Goal: Task Accomplishment & Management: Manage account settings

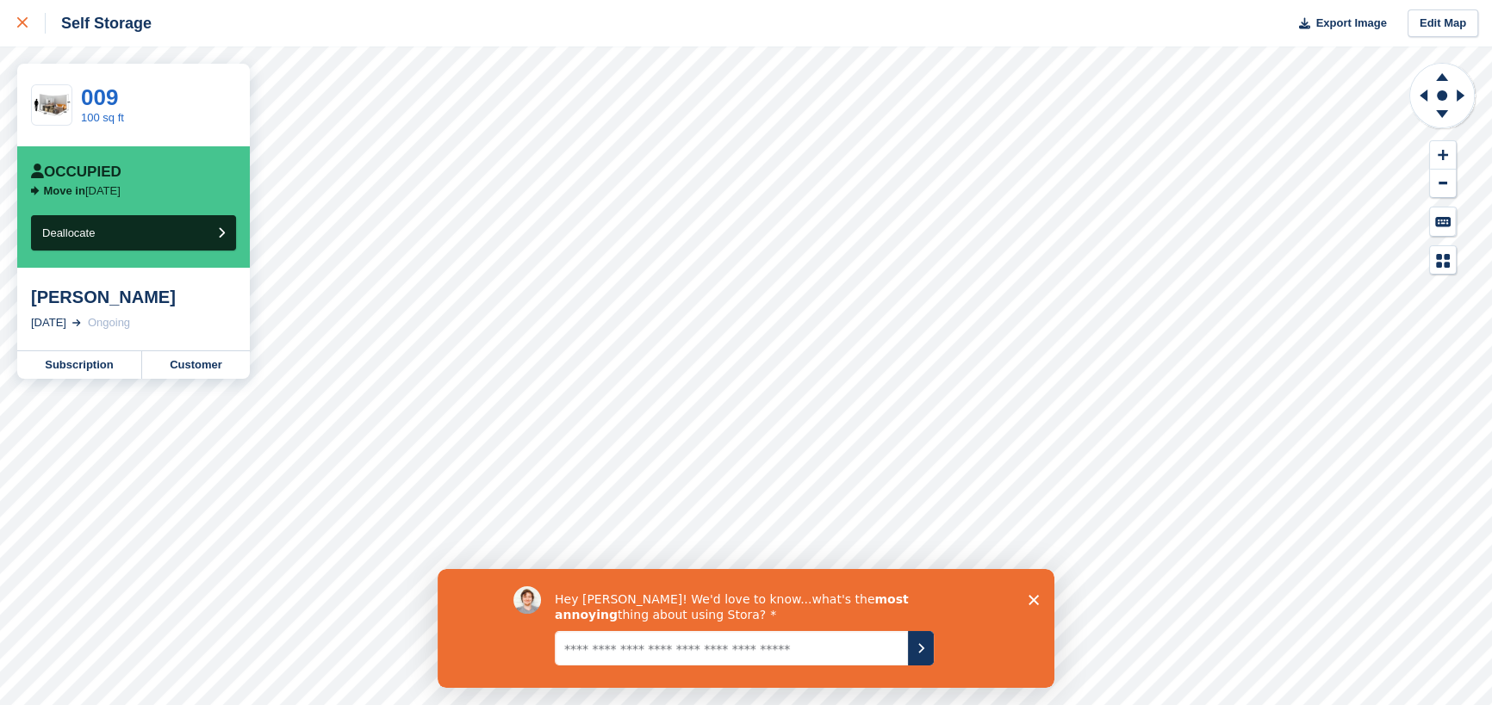
click at [17, 22] on icon at bounding box center [22, 22] width 10 height 10
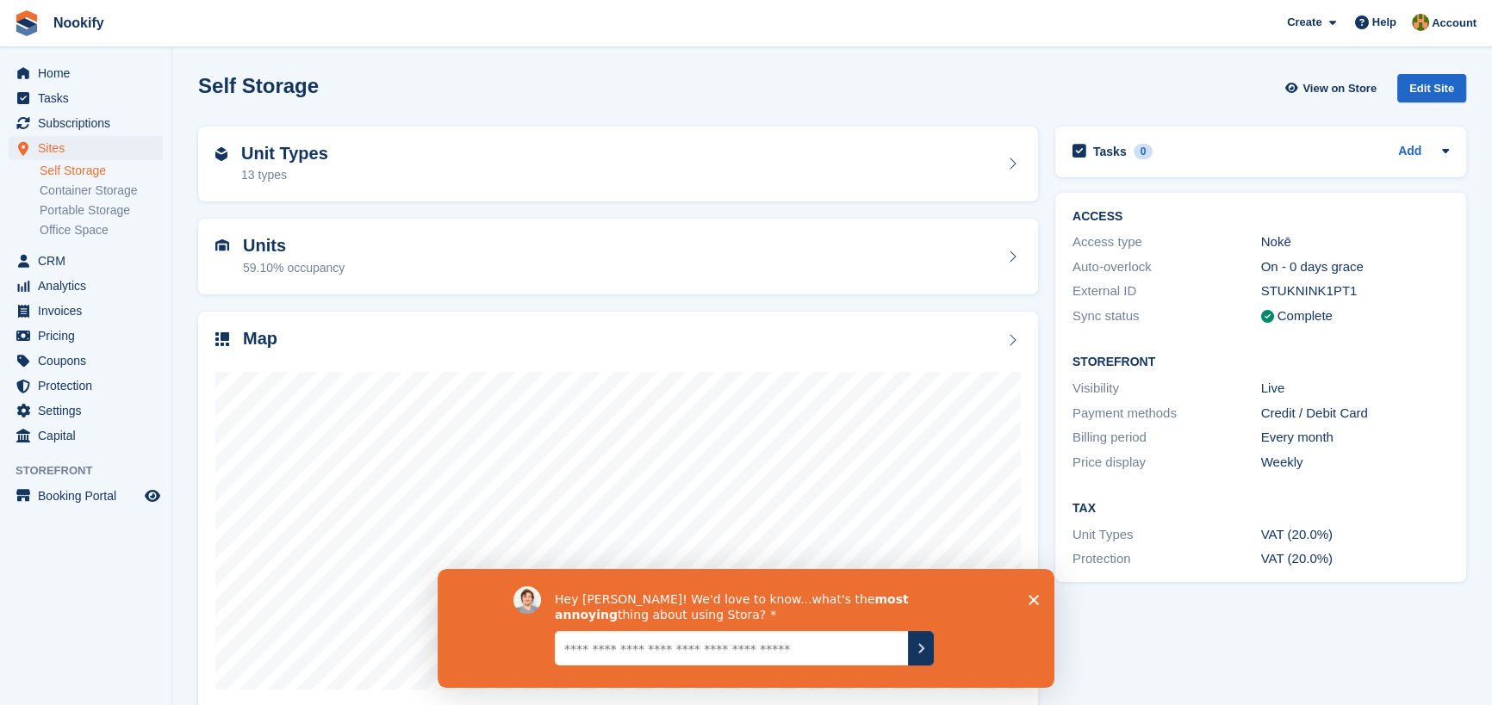
click at [1033, 597] on polygon "Close survey" at bounding box center [1033, 599] width 10 height 10
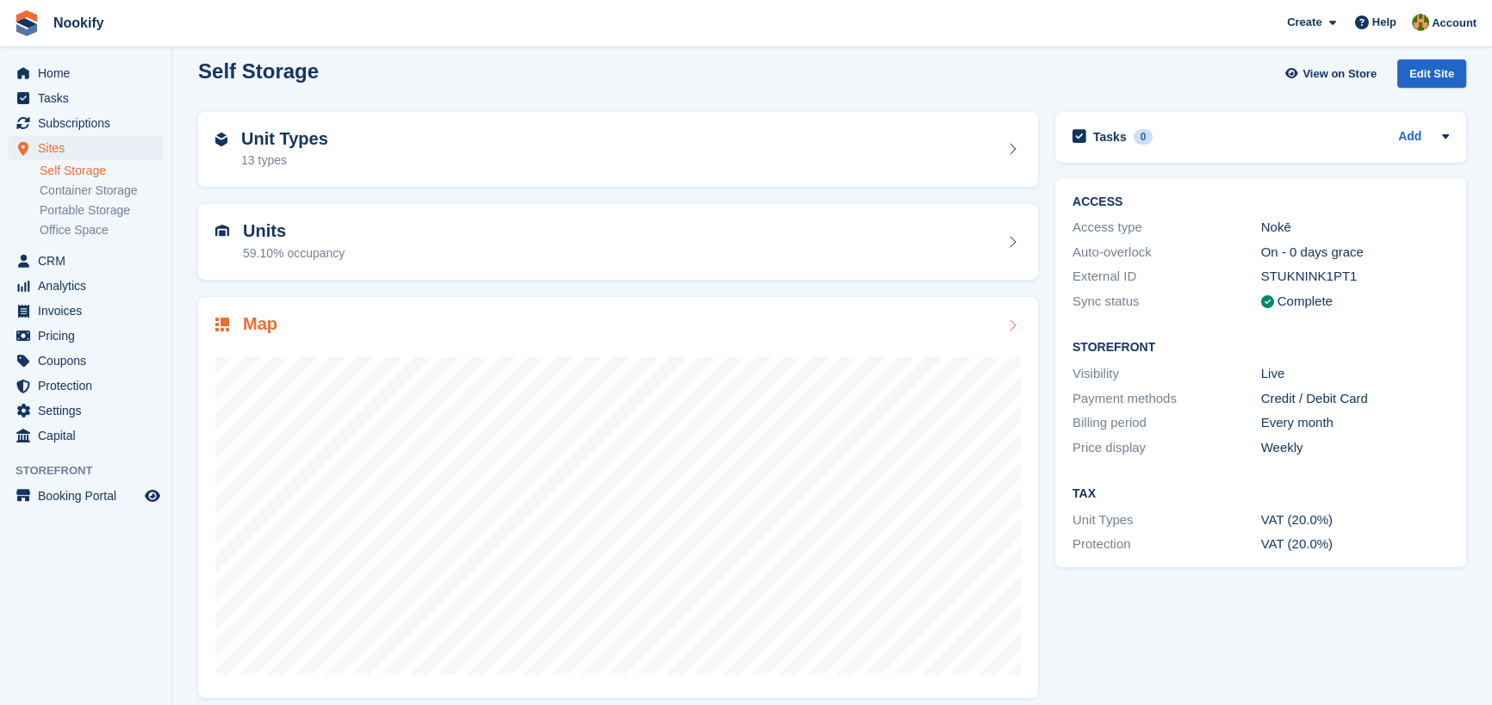
scroll to position [28, 0]
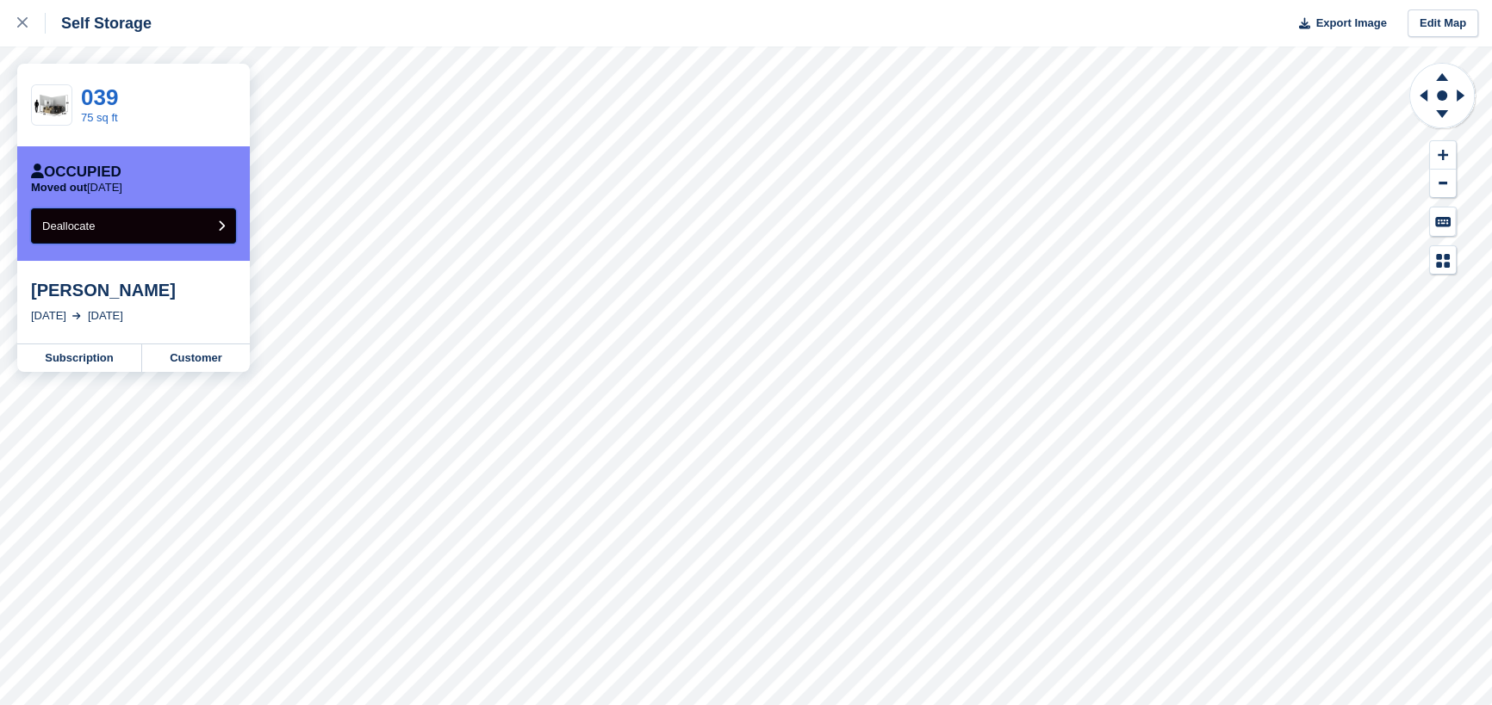
click at [155, 226] on button "Deallocate" at bounding box center [133, 225] width 205 height 35
click at [156, 232] on button "Deallocate" at bounding box center [133, 225] width 205 height 35
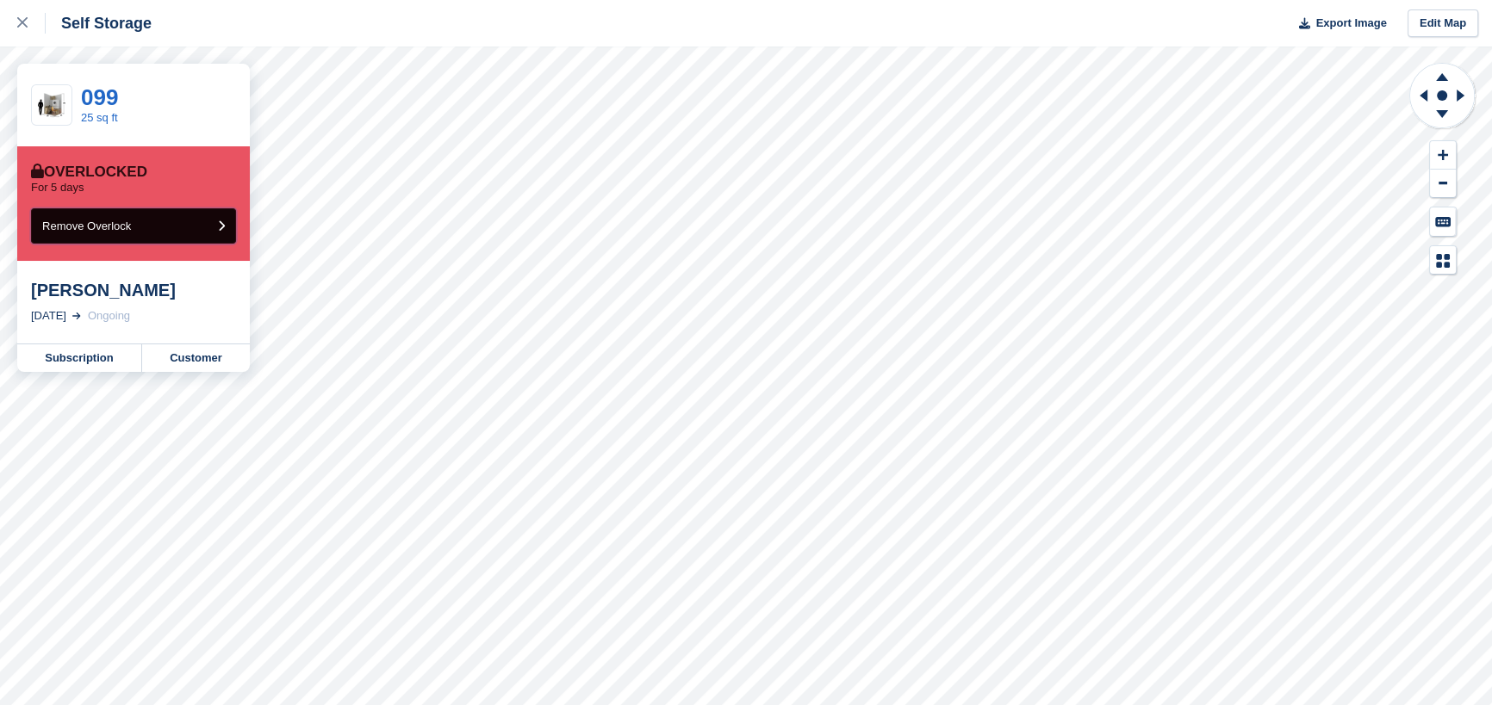
click at [138, 227] on button "Remove Overlock" at bounding box center [133, 225] width 205 height 35
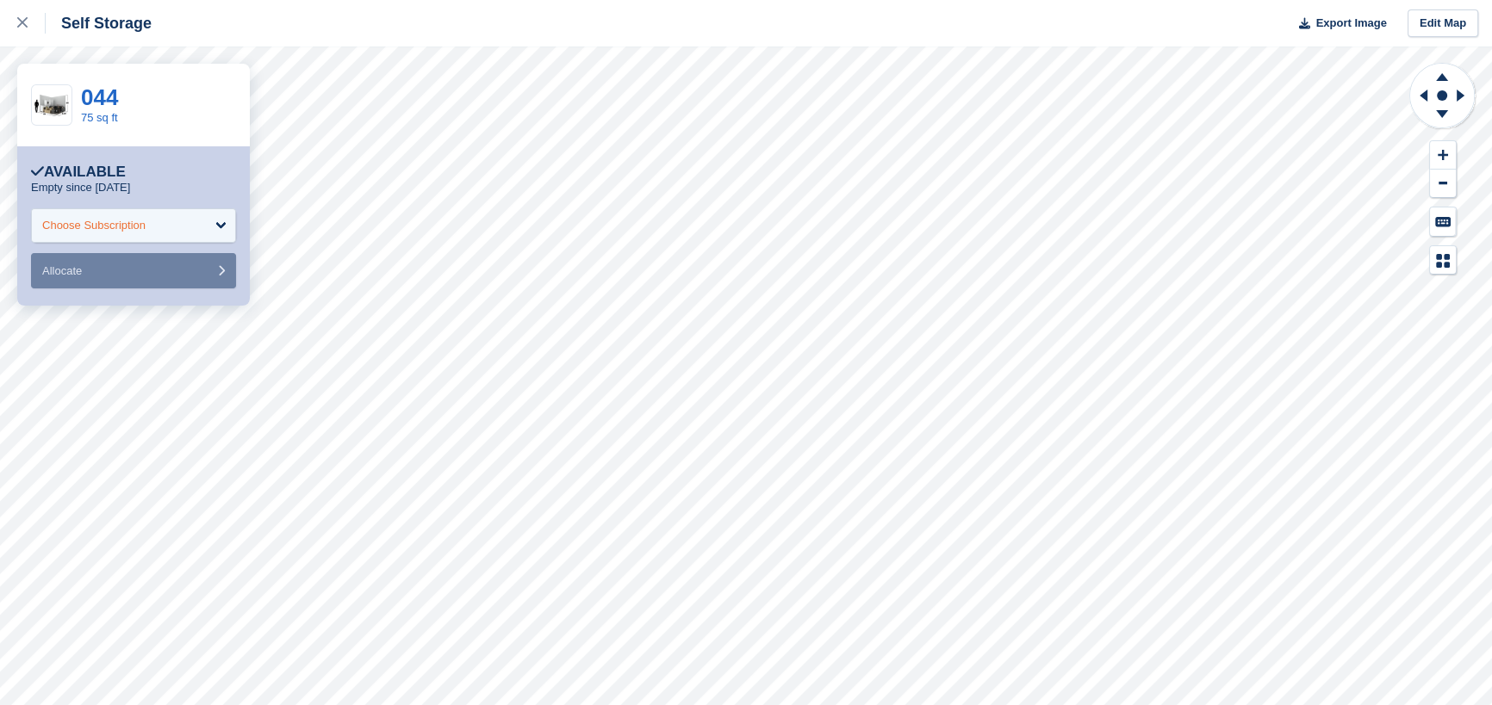
click at [181, 220] on div "Choose Subscription" at bounding box center [133, 225] width 205 height 34
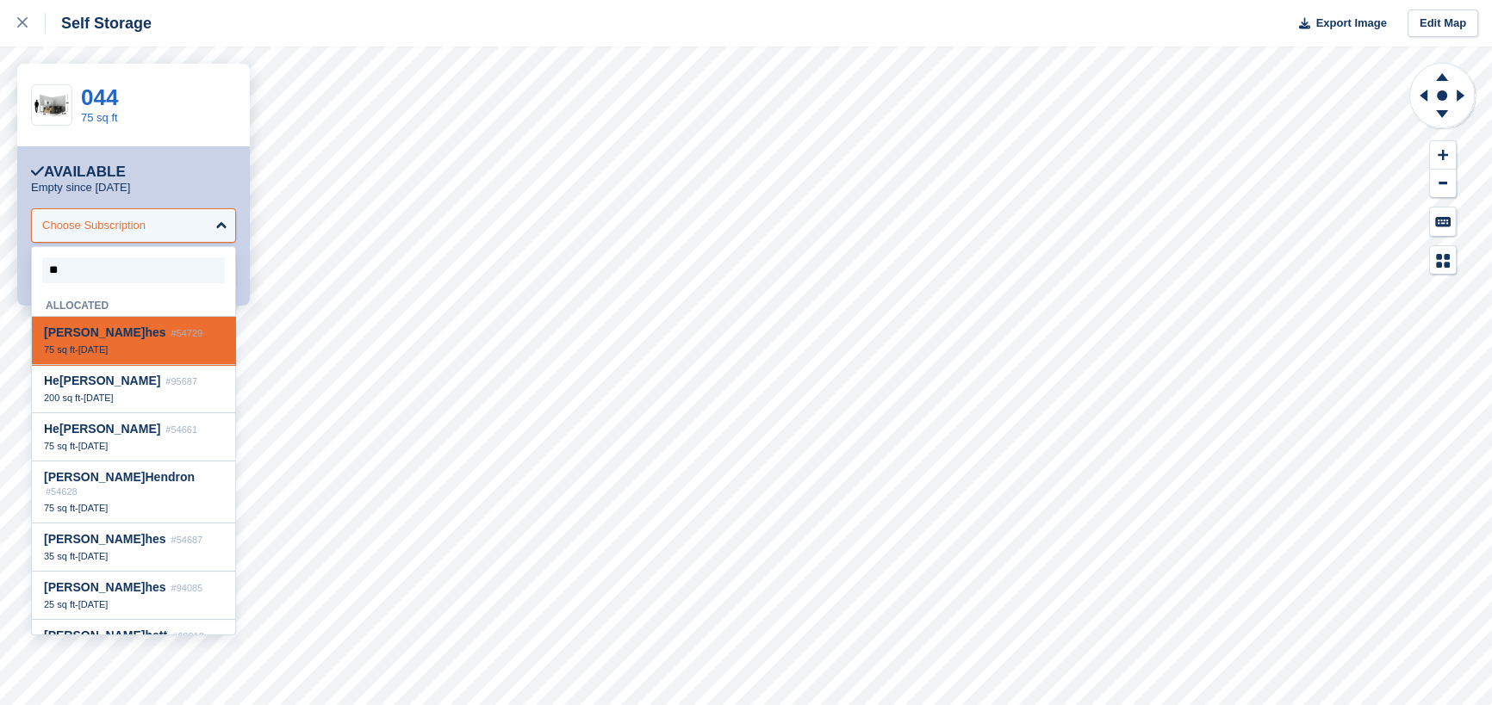
type input "***"
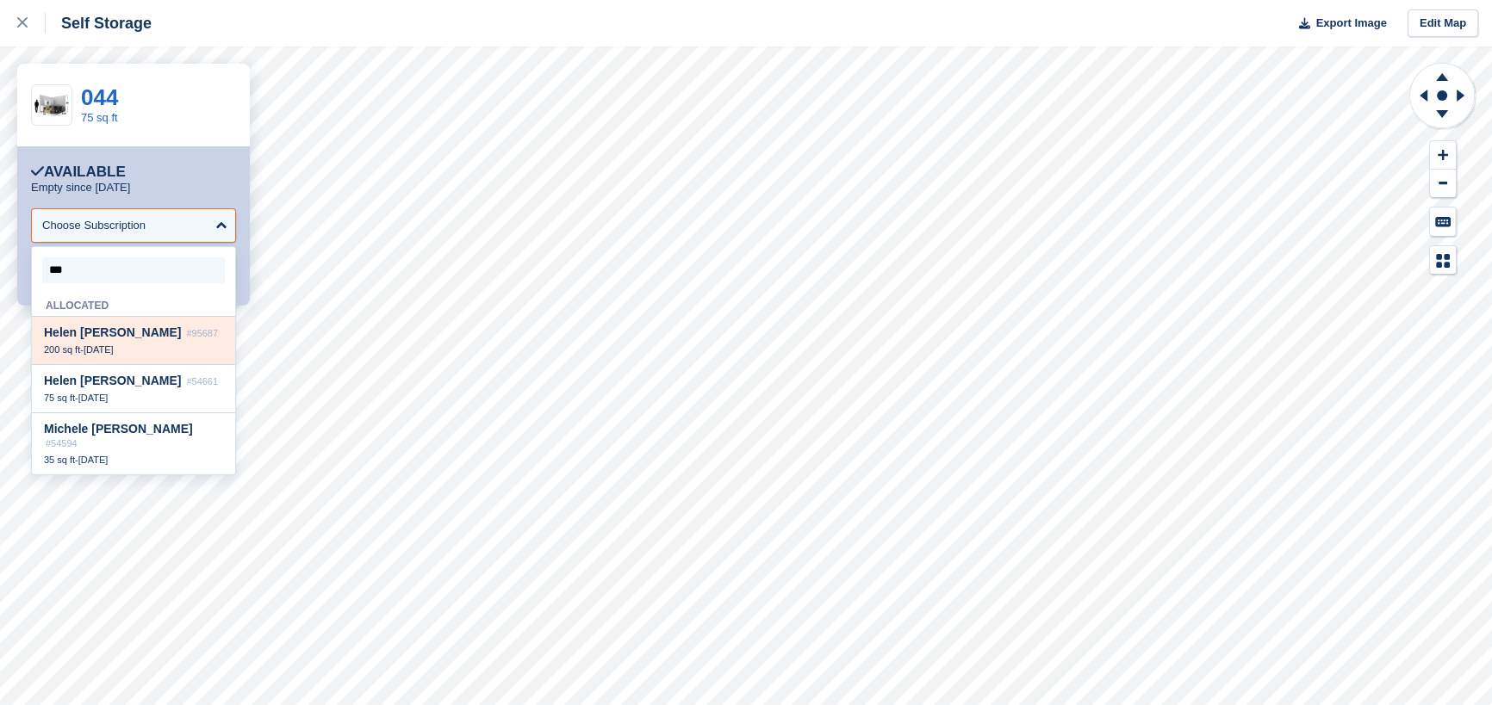
click at [121, 339] on span "Hel en Jameson" at bounding box center [112, 333] width 137 height 14
select select "*****"
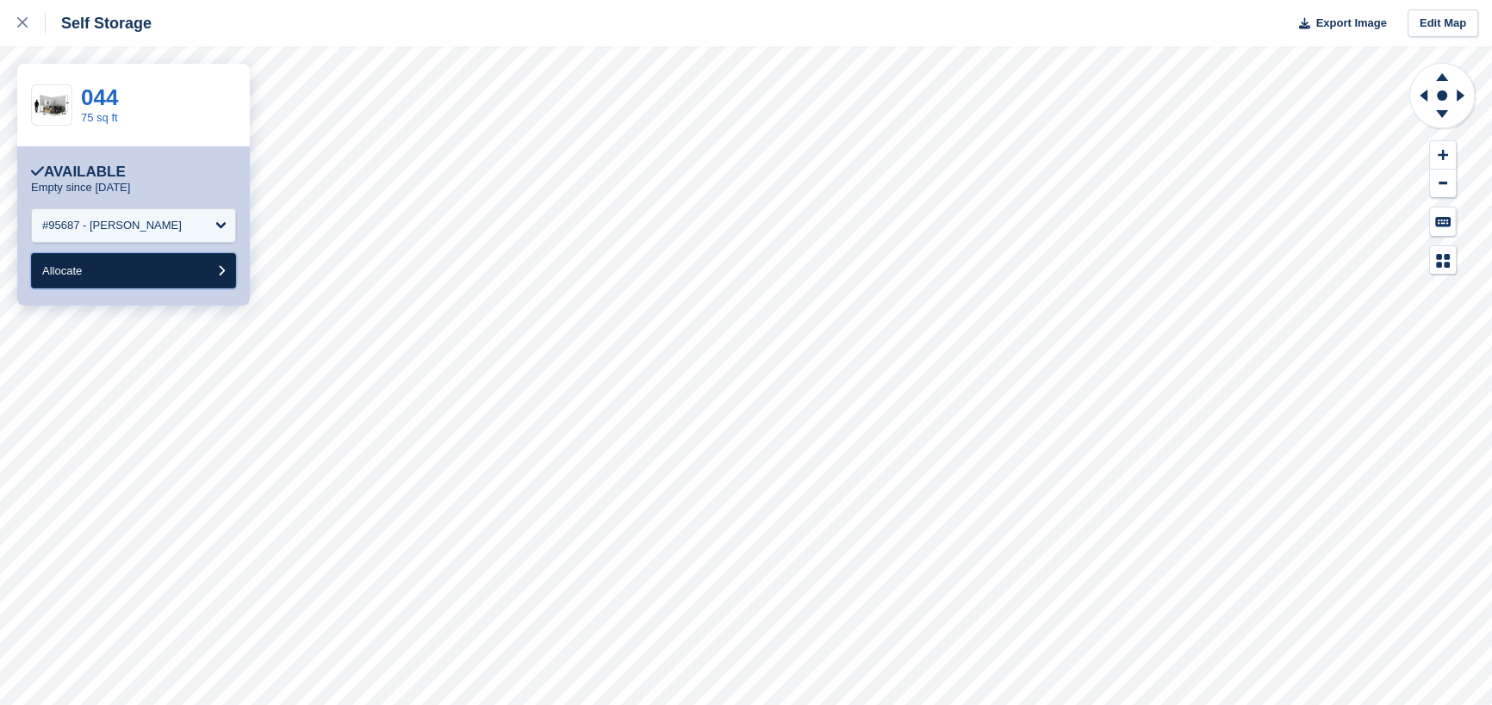
click at [153, 277] on button "Allocate" at bounding box center [133, 270] width 205 height 35
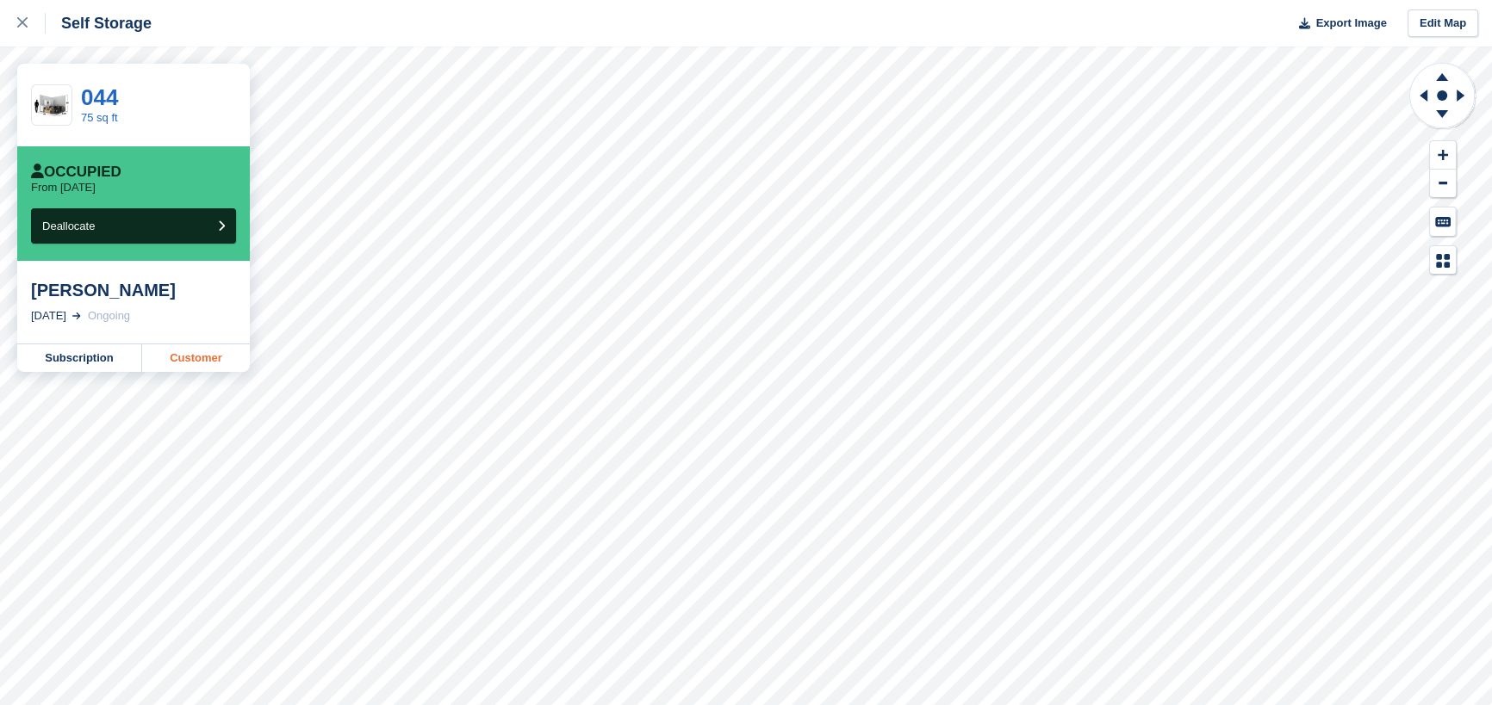
click at [187, 360] on link "Customer" at bounding box center [196, 358] width 108 height 28
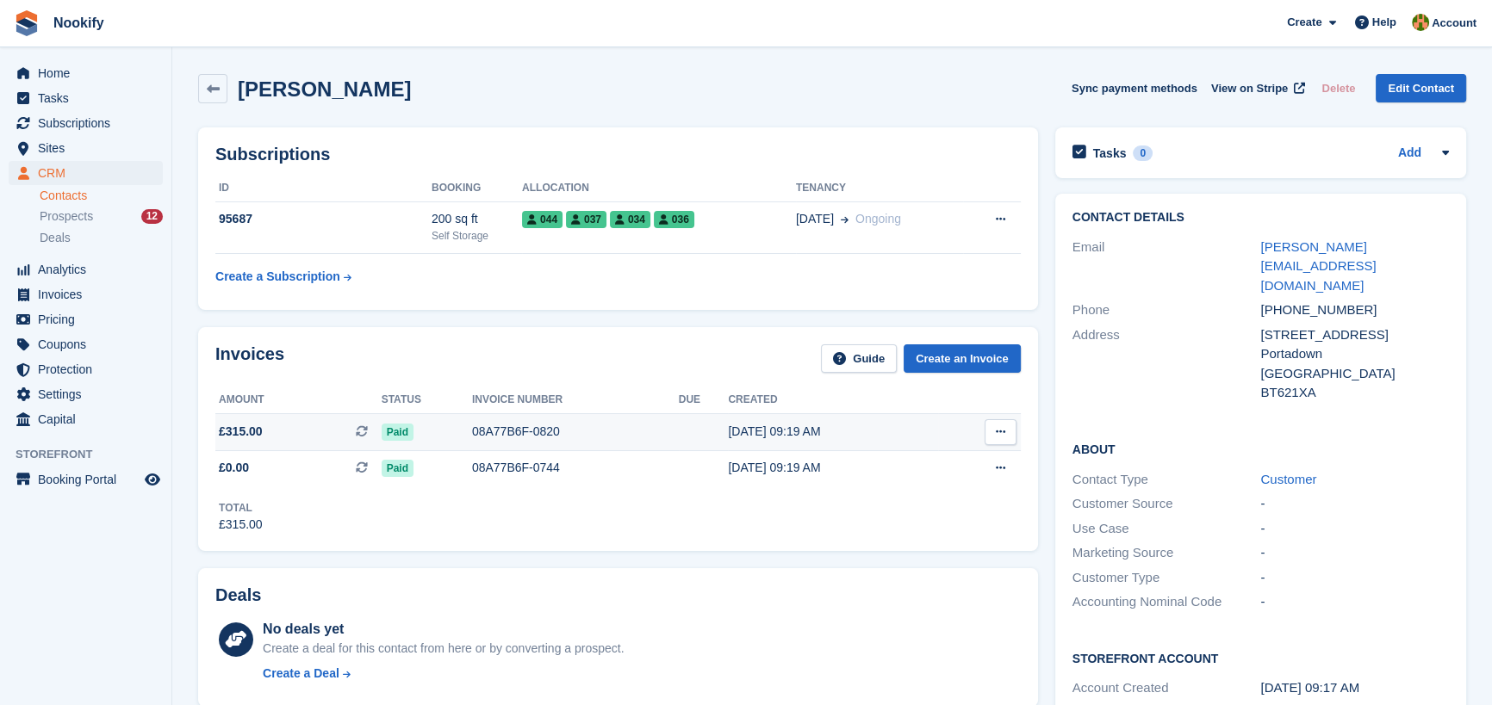
click at [239, 430] on span "£315.00" at bounding box center [241, 432] width 44 height 18
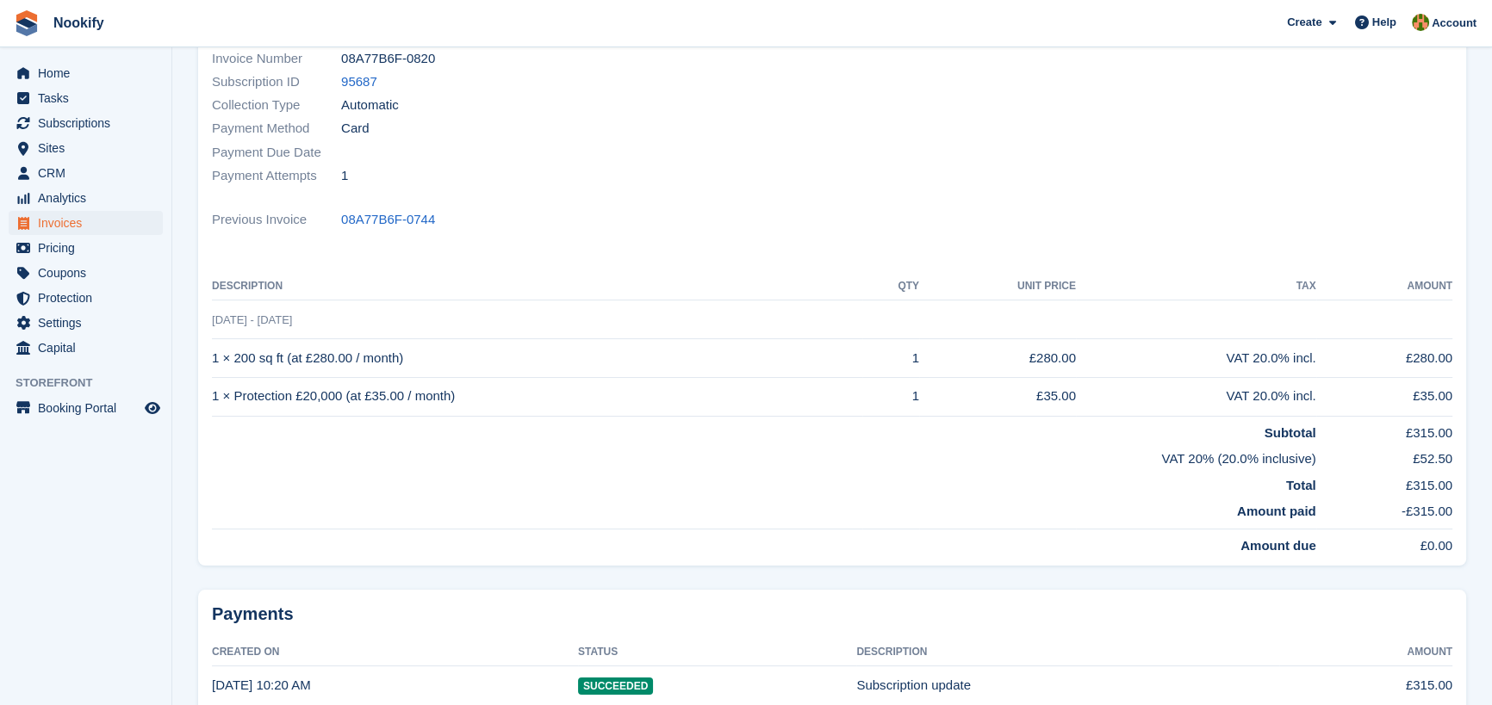
scroll to position [102, 0]
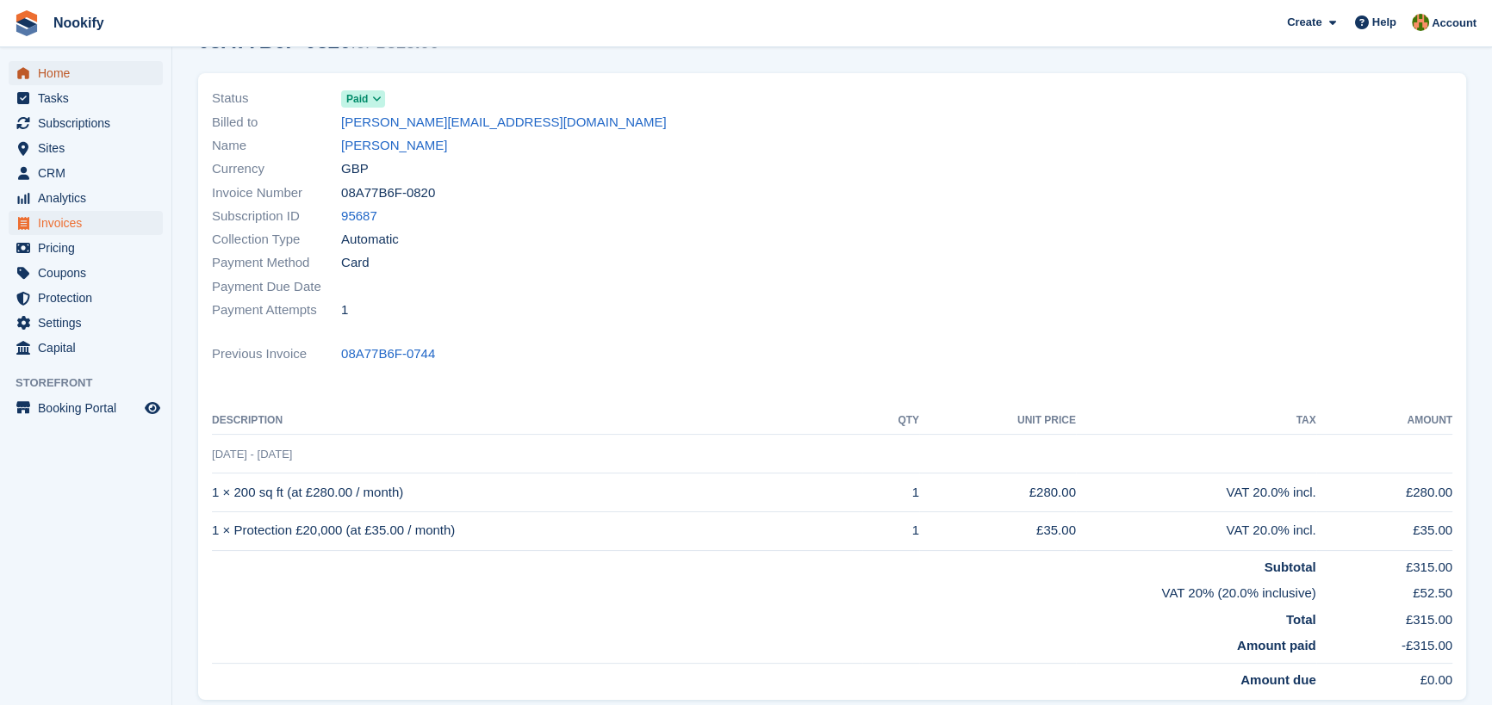
click at [53, 67] on span "Home" at bounding box center [89, 73] width 103 height 24
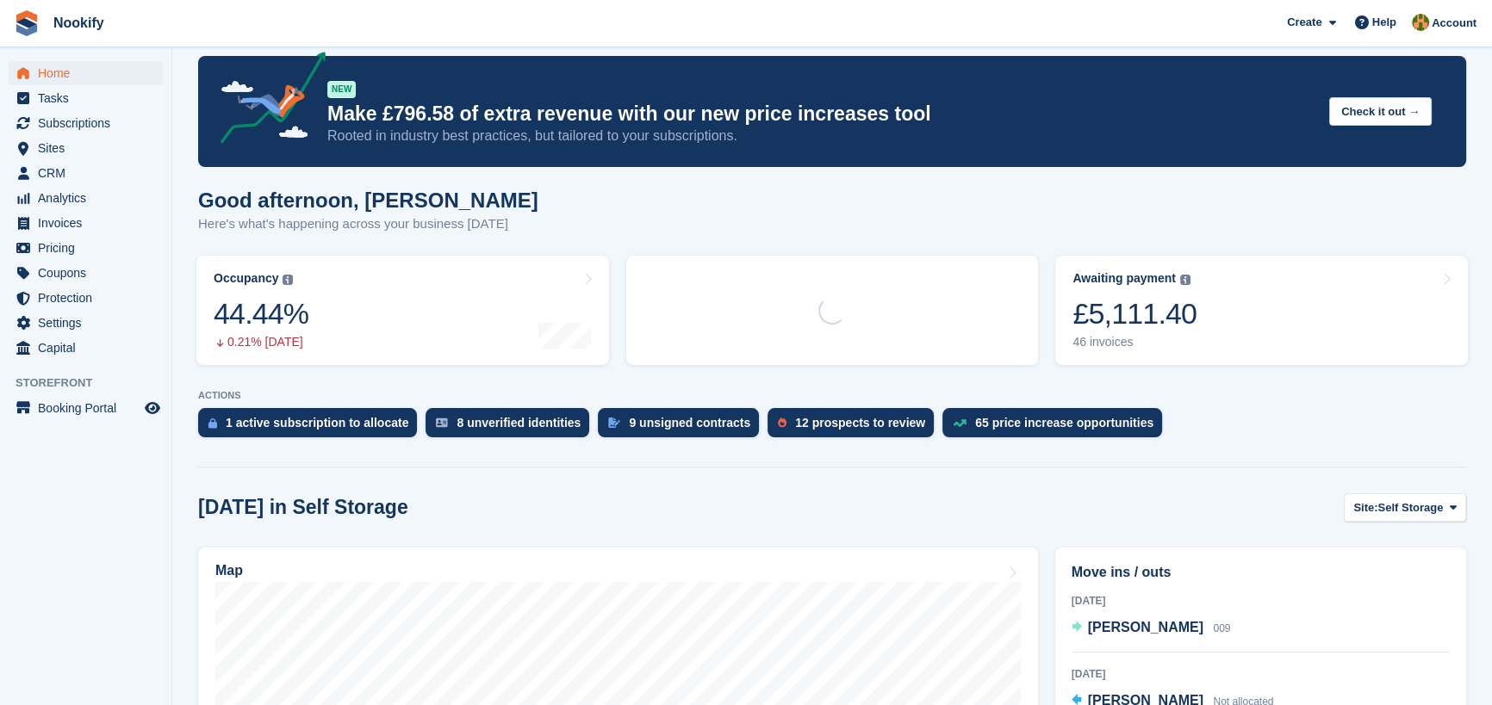
scroll to position [313, 0]
